Goal: Information Seeking & Learning: Understand process/instructions

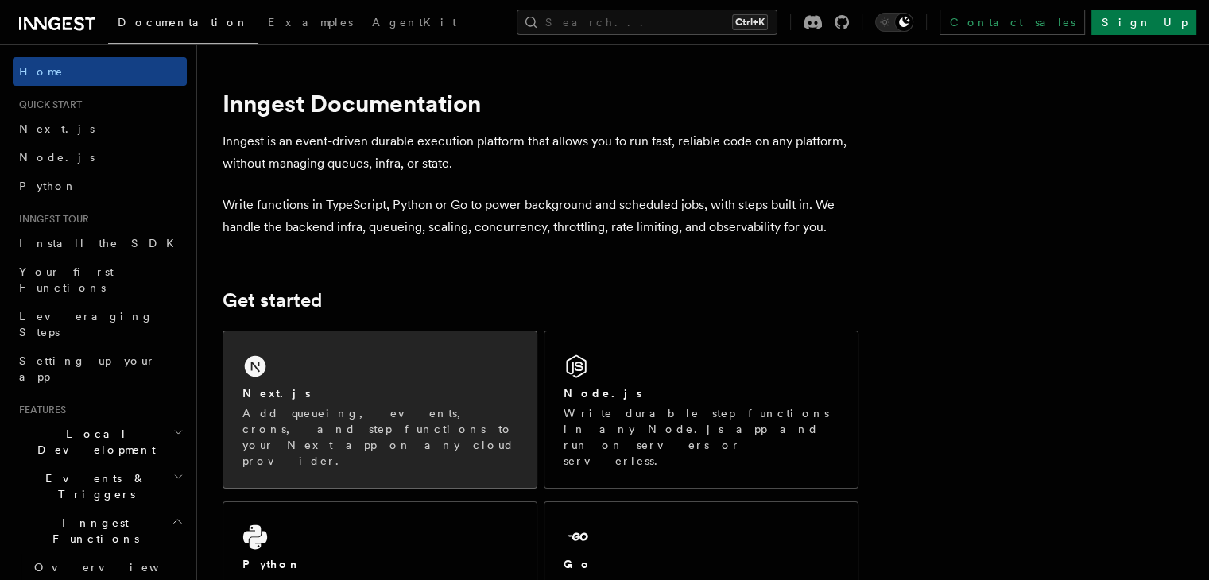
click at [319, 397] on div "Next.js" at bounding box center [379, 394] width 275 height 17
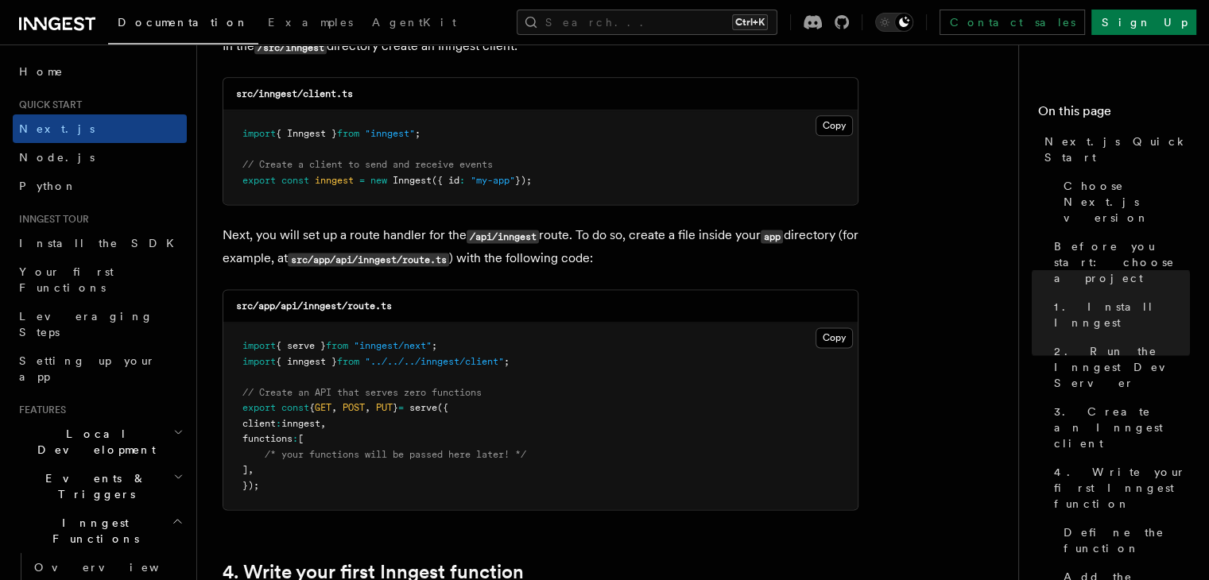
scroll to position [2067, 0]
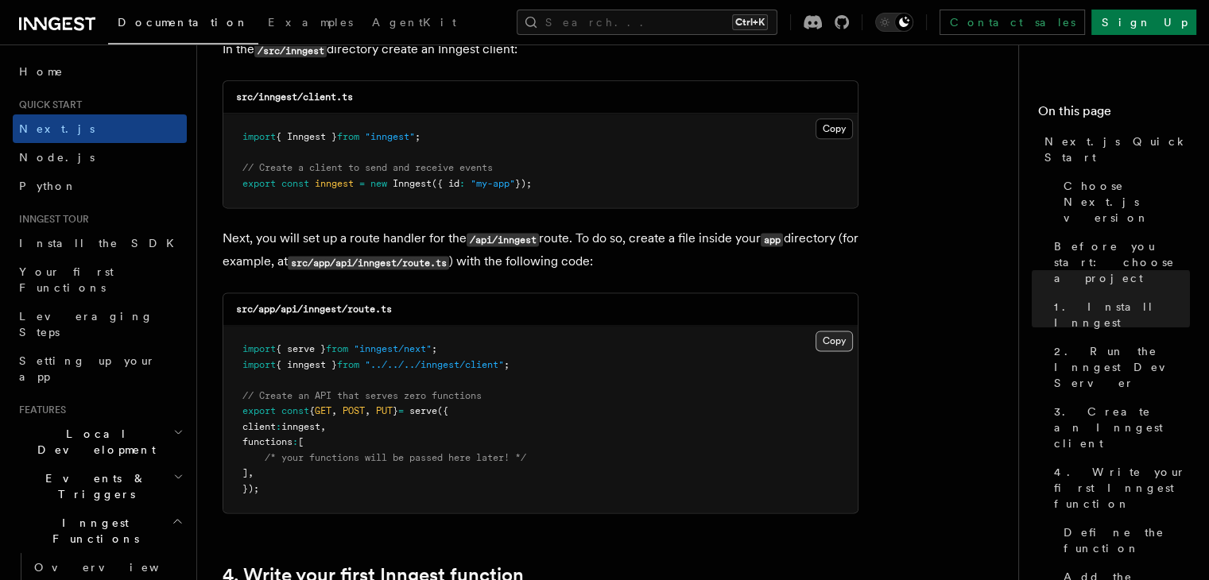
click at [833, 346] on button "Copy Copied" at bounding box center [834, 341] width 37 height 21
drag, startPoint x: 599, startPoint y: 182, endPoint x: 457, endPoint y: 165, distance: 143.3
click at [305, 139] on pre "import { Inngest } from "inngest" ; // Create a client to send and receive even…" at bounding box center [540, 161] width 634 height 94
click at [827, 131] on button "Copy Copied" at bounding box center [834, 128] width 37 height 21
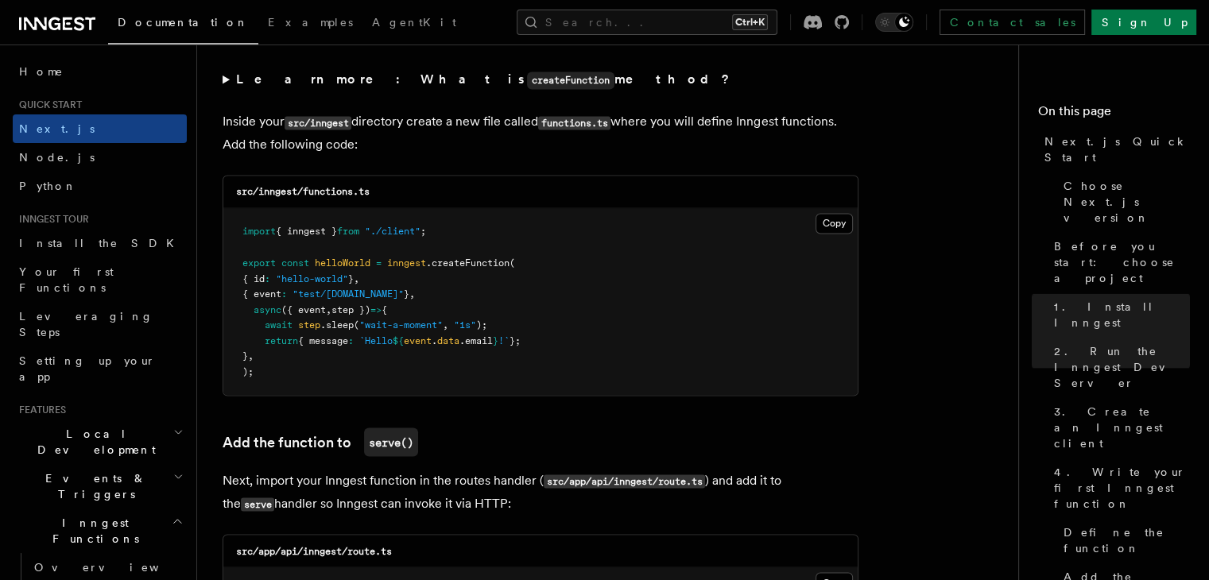
scroll to position [2782, 0]
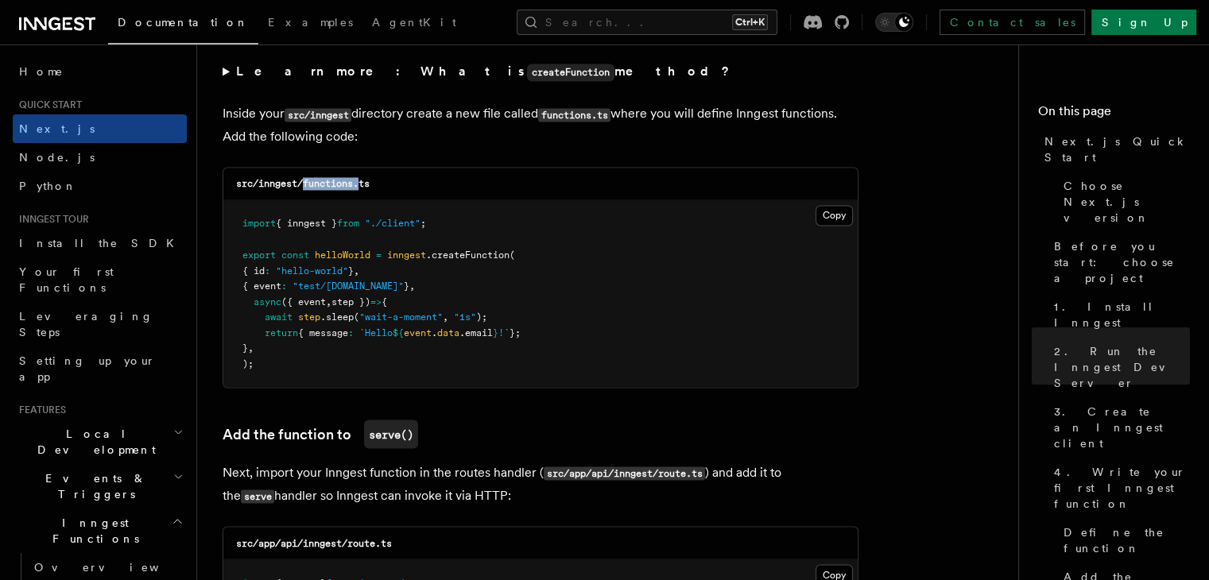
drag, startPoint x: 304, startPoint y: 185, endPoint x: 359, endPoint y: 188, distance: 55.7
click at [359, 188] on code "src/inngest/functions.ts" at bounding box center [303, 183] width 134 height 11
copy code "functions."
click at [848, 214] on button "Copy Copied" at bounding box center [834, 215] width 37 height 21
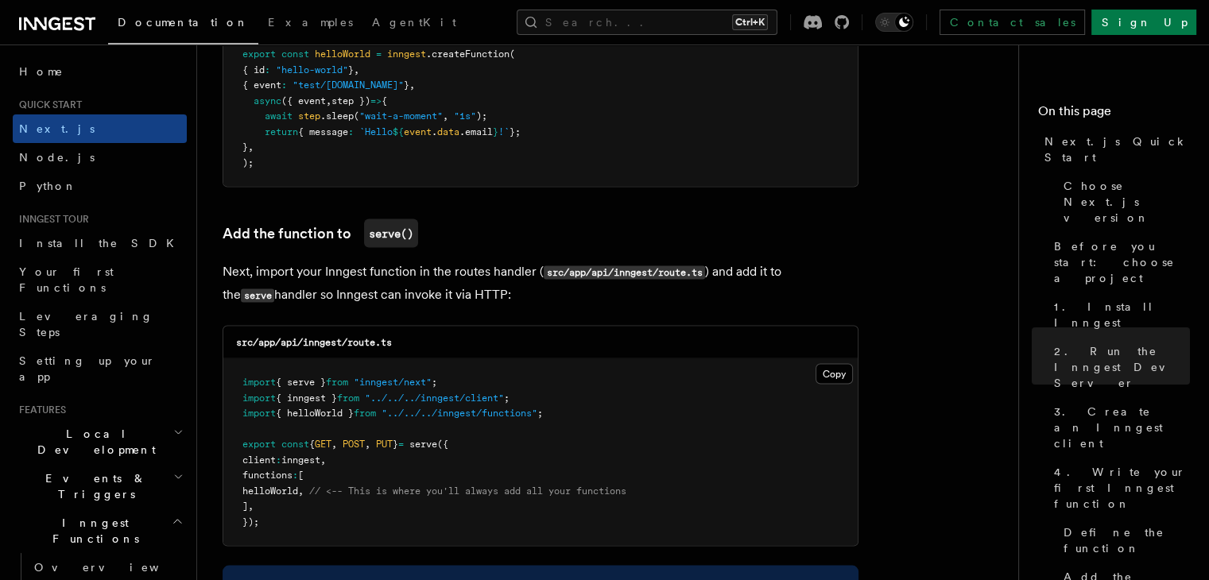
scroll to position [3020, 0]
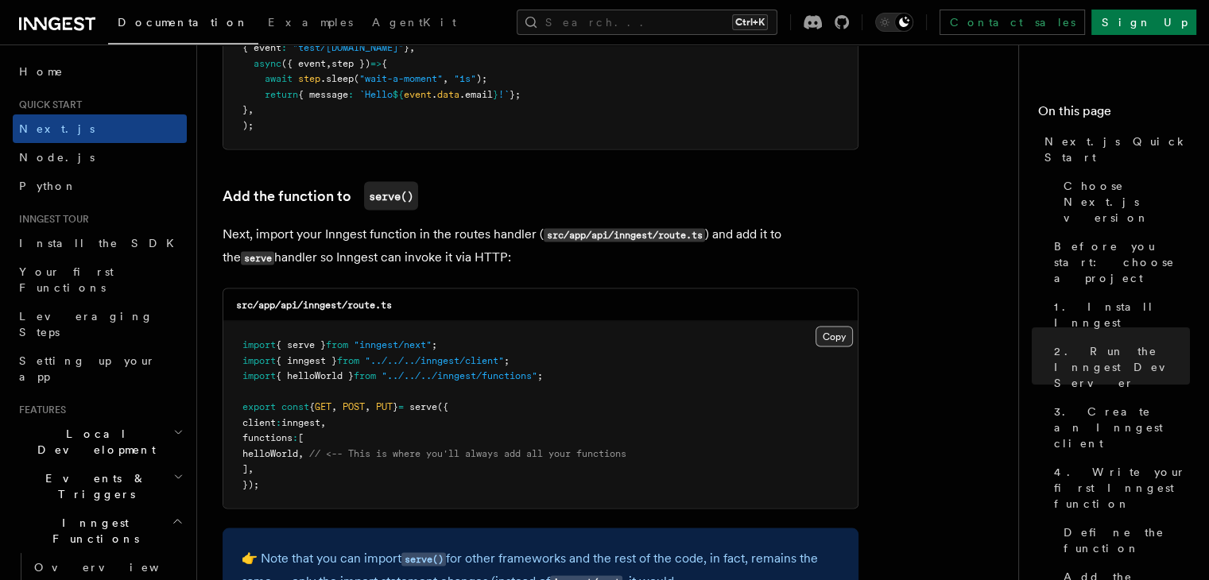
click at [818, 335] on button "Copy Copied" at bounding box center [834, 336] width 37 height 21
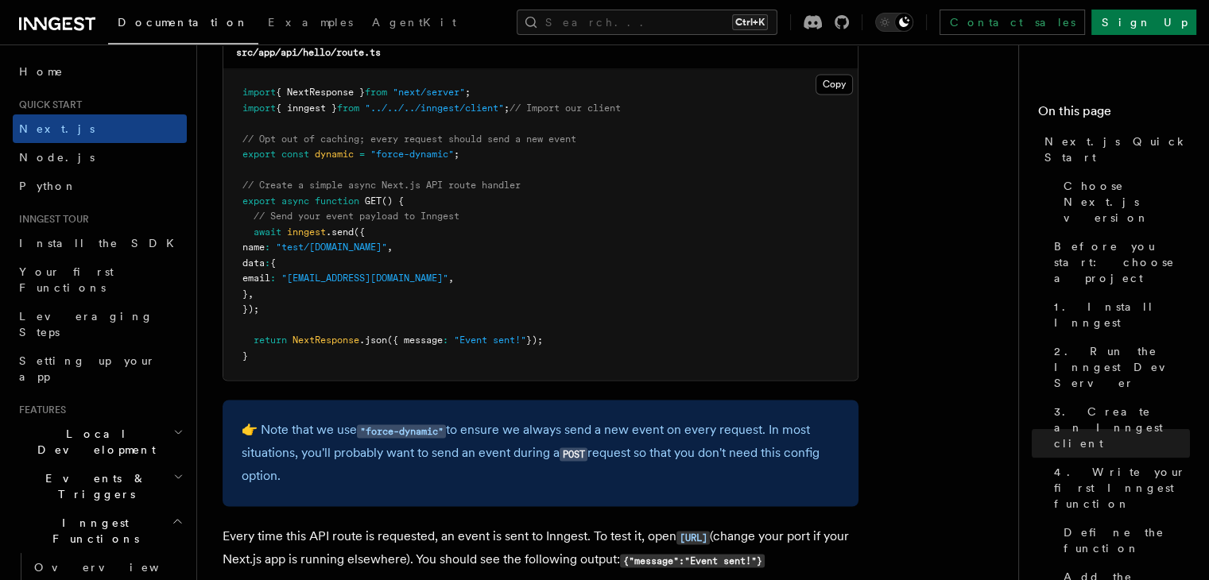
scroll to position [8346, 0]
